Goal: Task Accomplishment & Management: Manage account settings

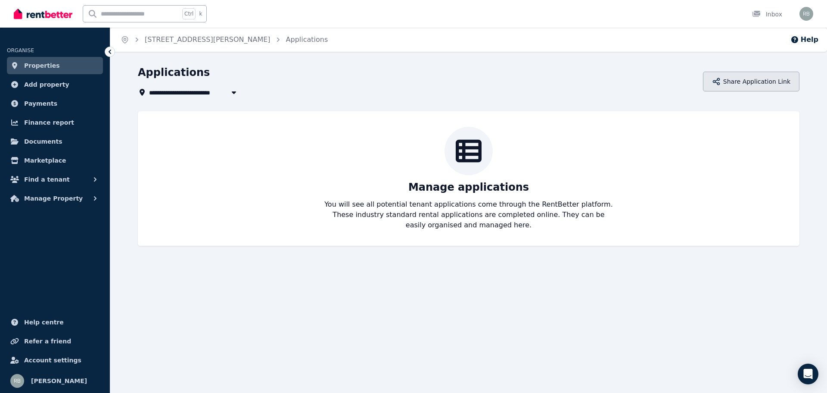
click at [751, 79] on button "Share Application Link" at bounding box center [751, 82] width 97 height 20
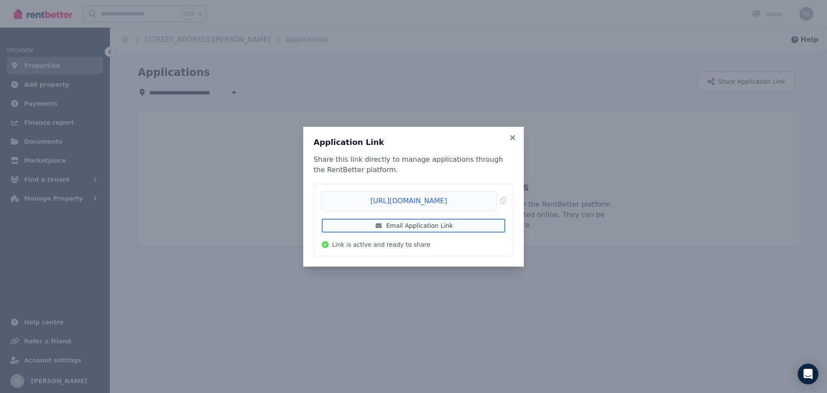
click at [413, 228] on link "Email Application Link" at bounding box center [413, 226] width 185 height 16
click at [422, 203] on span "Copied!" at bounding box center [413, 201] width 185 height 20
click at [512, 137] on icon at bounding box center [512, 137] width 5 height 5
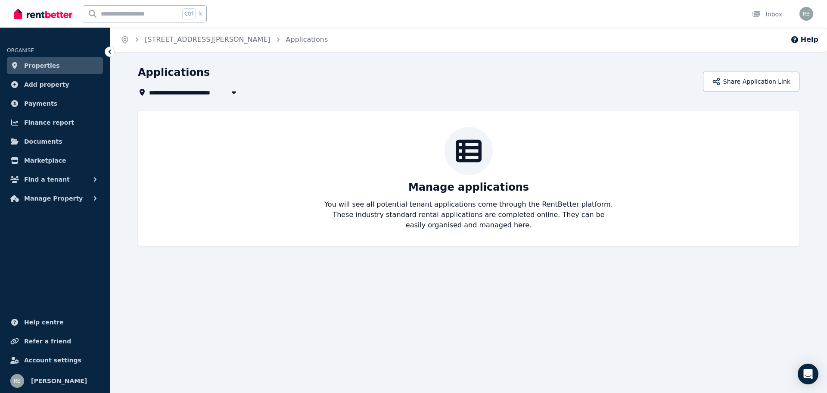
click at [180, 92] on span "413/35 Hercules St, Hamilton" at bounding box center [211, 92] width 125 height 10
type input "**********"
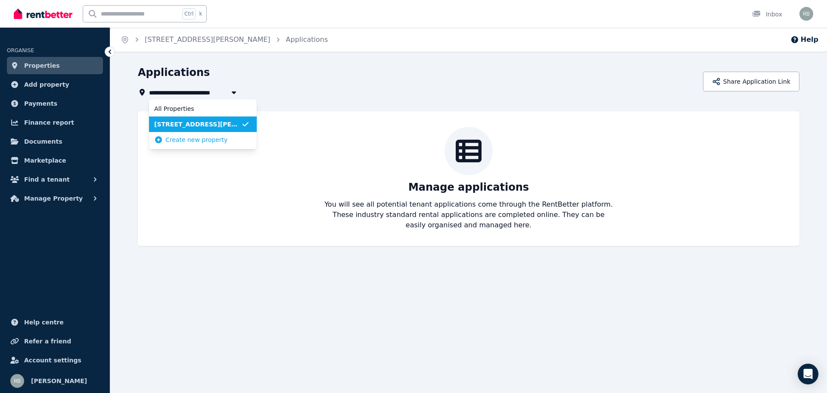
click at [185, 128] on span "413/35 Hercules St, Hamilton" at bounding box center [197, 124] width 87 height 9
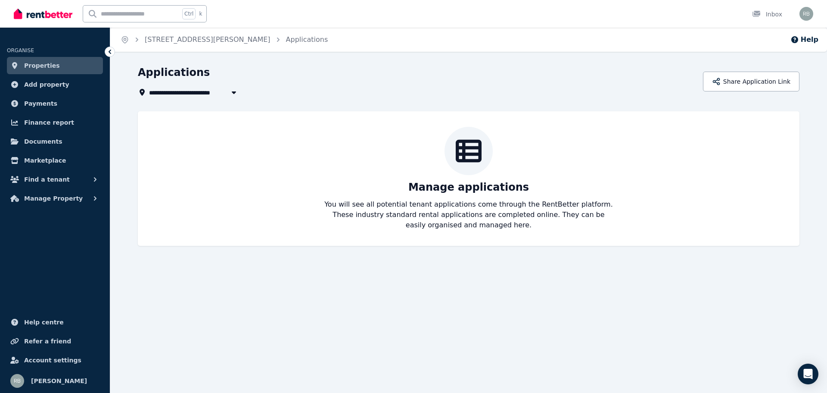
click at [46, 67] on span "Properties" at bounding box center [42, 65] width 36 height 10
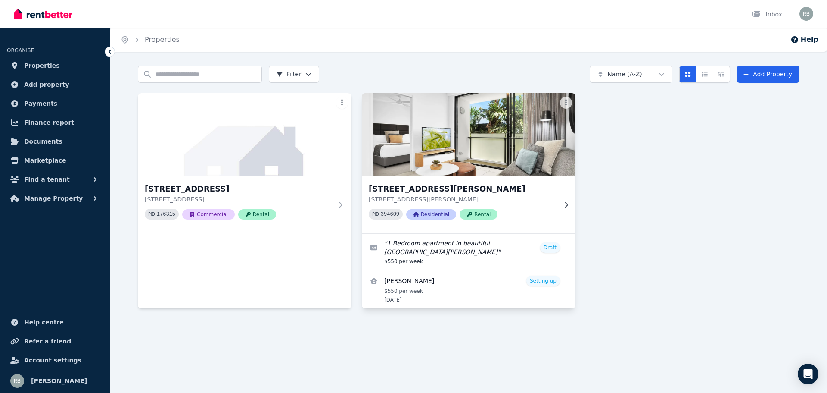
click at [449, 191] on h3 "413/35 Hercules St, Hamilton" at bounding box center [463, 189] width 188 height 12
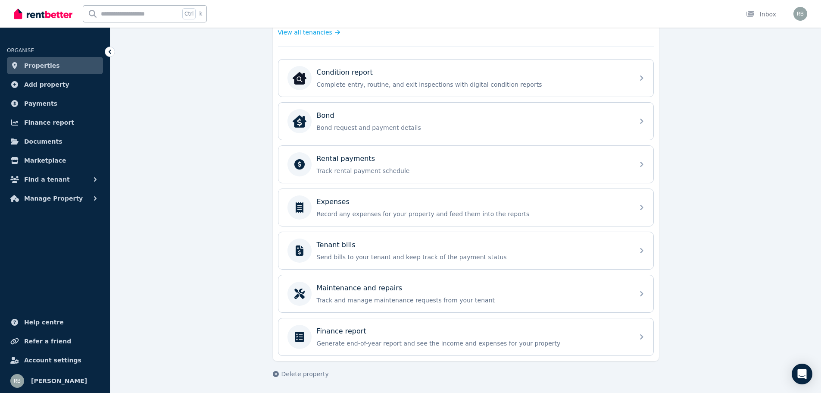
scroll to position [226, 0]
click at [41, 64] on span "Properties" at bounding box center [42, 65] width 36 height 10
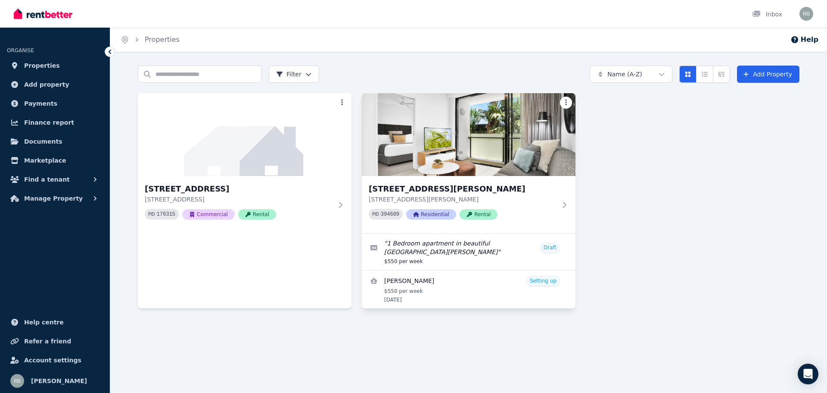
click at [567, 101] on html "Open main menu Inbox Open user menu ORGANISE Properties Add property Payments F…" at bounding box center [413, 196] width 827 height 393
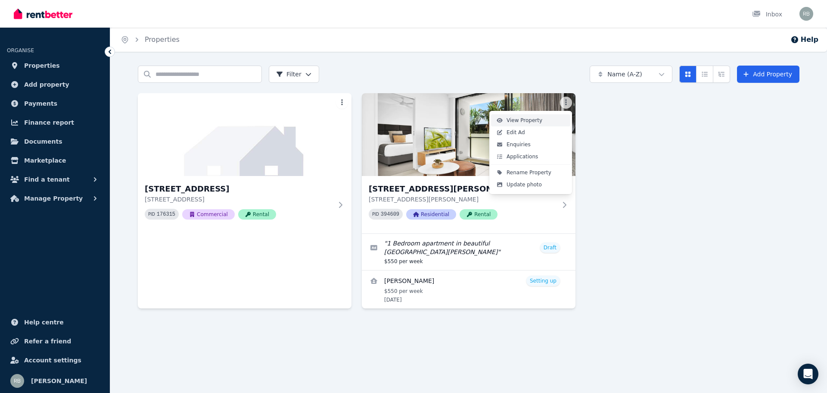
click at [521, 117] on span "View Property" at bounding box center [525, 120] width 36 height 7
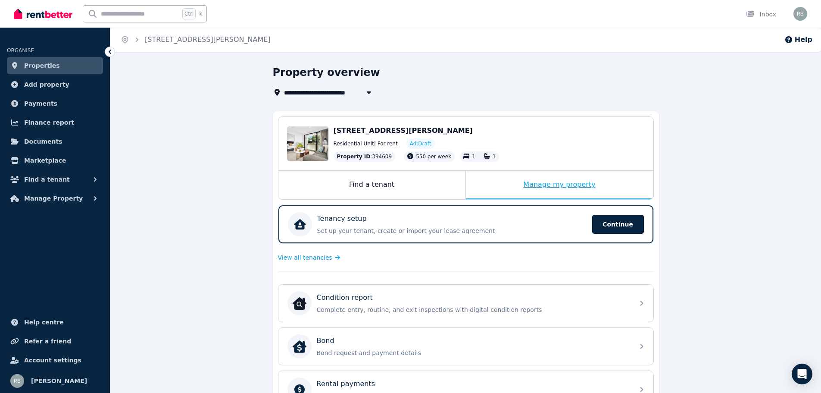
click at [535, 186] on div "Manage my property" at bounding box center [559, 185] width 187 height 28
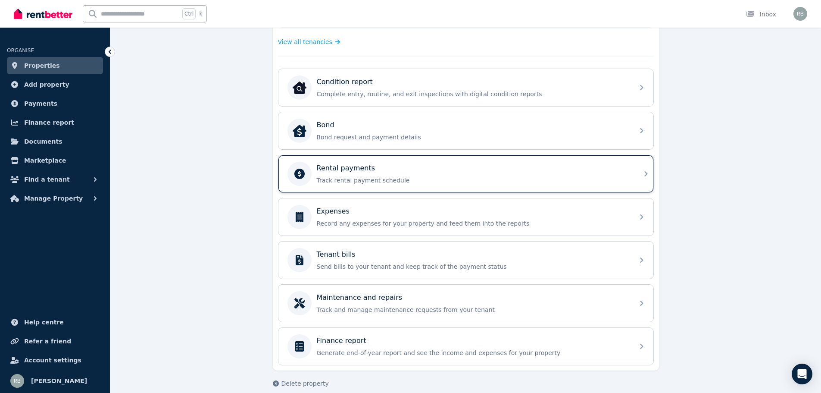
scroll to position [226, 0]
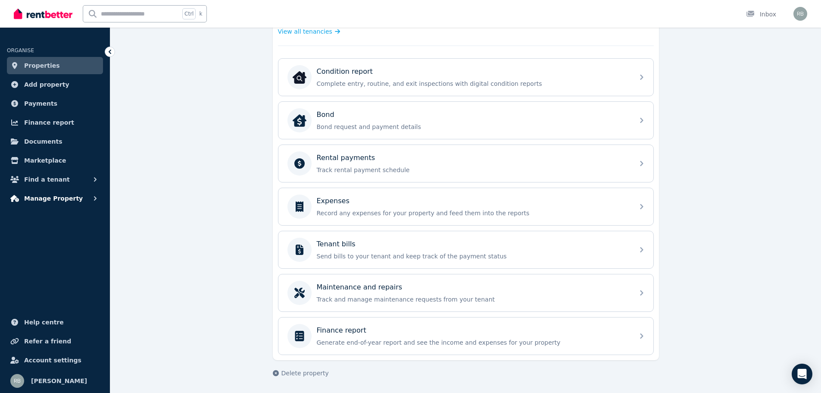
click at [52, 200] on span "Manage Property" at bounding box center [53, 198] width 59 height 10
